Goal: Find specific page/section: Find specific page/section

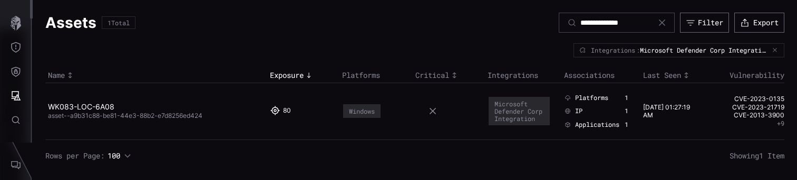
click at [661, 22] on icon at bounding box center [662, 22] width 8 height 8
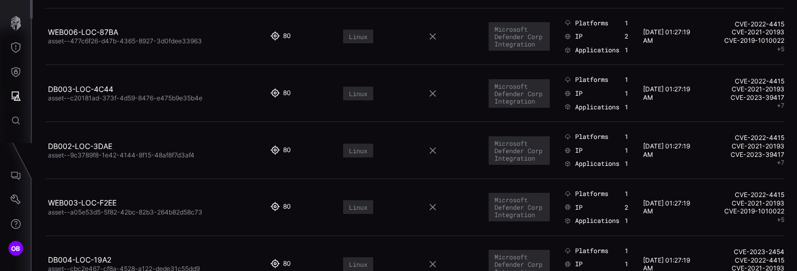
scroll to position [5530, 0]
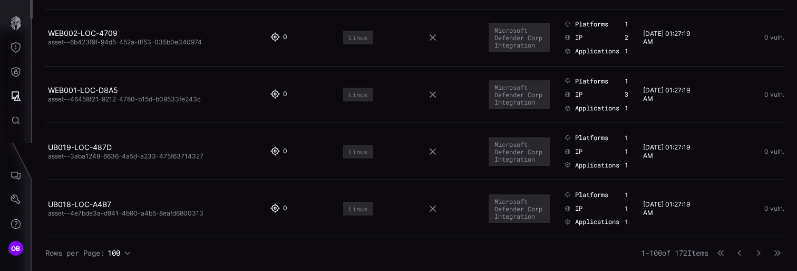
click at [130, 180] on icon "button" at bounding box center [127, 252] width 7 height 7
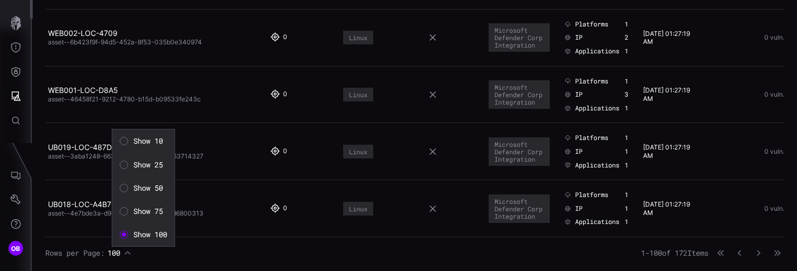
click at [124, 140] on div at bounding box center [124, 141] width 8 height 8
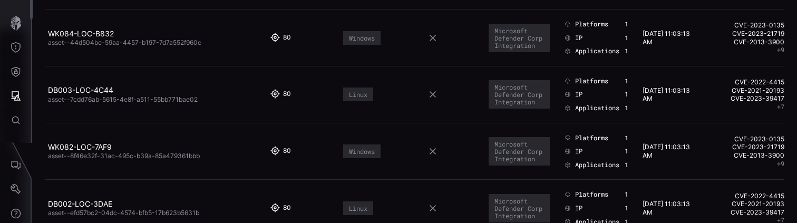
scroll to position [462, 0]
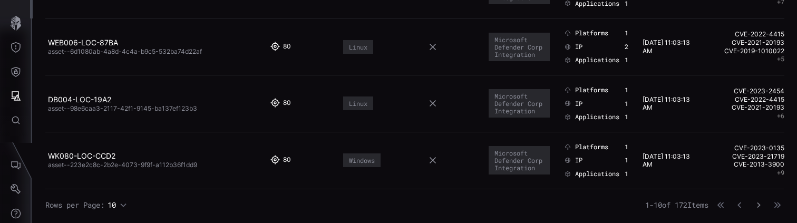
click at [759, 180] on icon "button" at bounding box center [758, 204] width 3 height 5
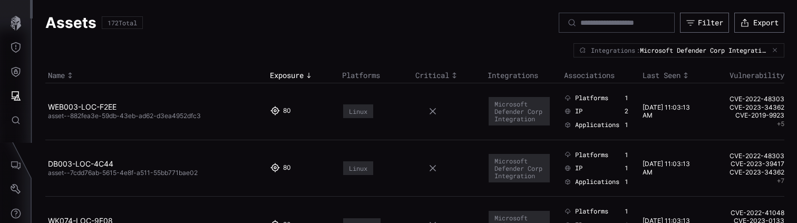
click at [776, 49] on icon "button" at bounding box center [775, 51] width 4 height 4
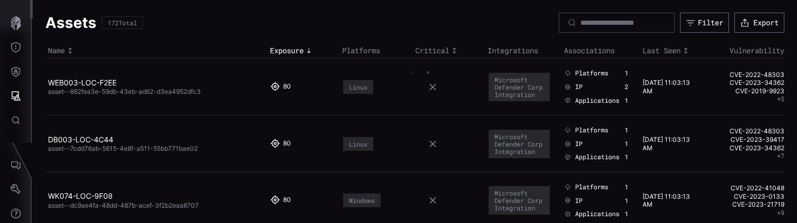
scroll to position [438, 0]
